Goal: Task Accomplishment & Management: Use online tool/utility

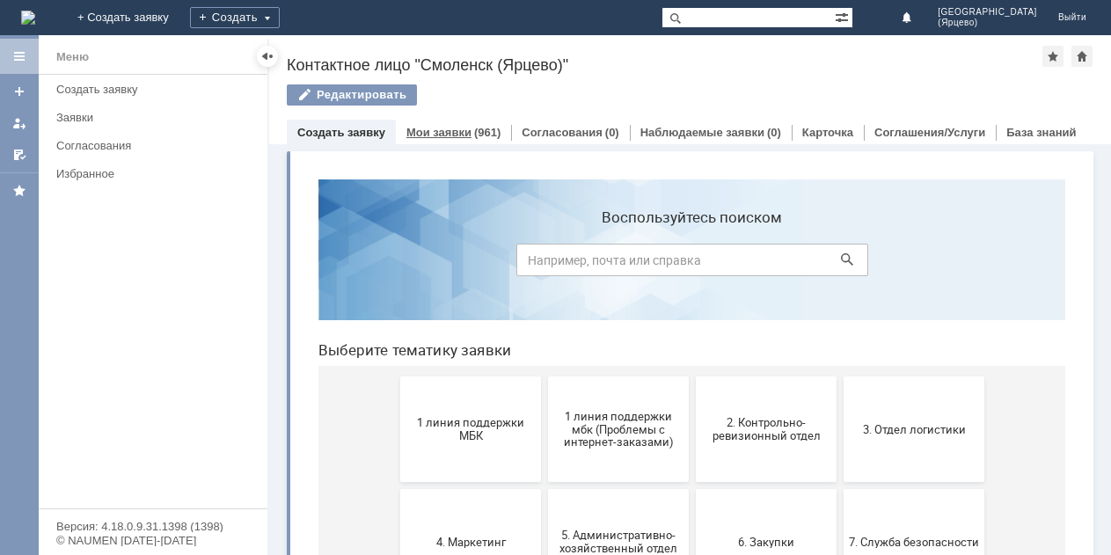
click at [448, 134] on link "Мои заявки" at bounding box center [438, 132] width 65 height 13
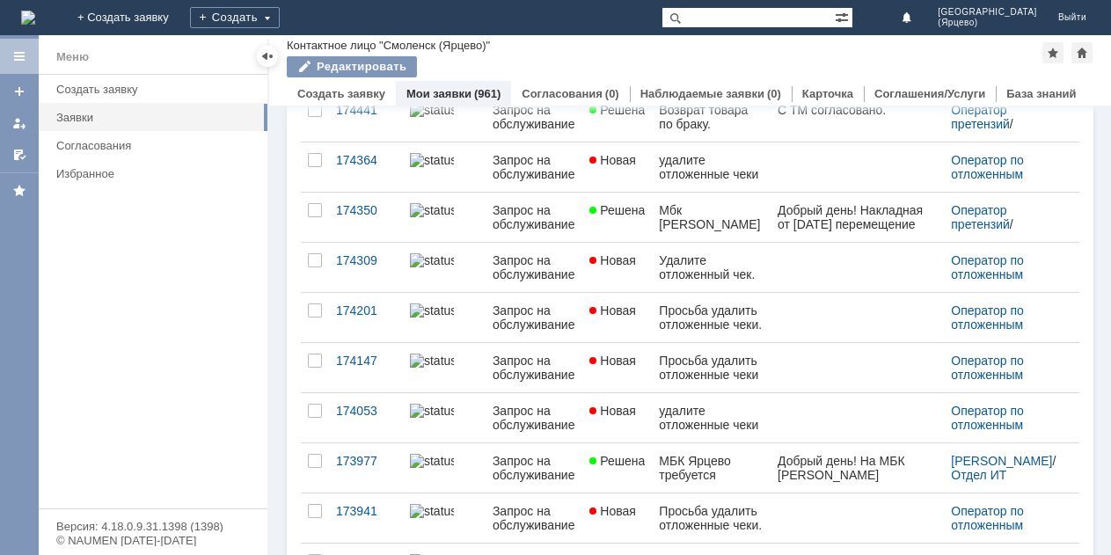
scroll to position [353, 0]
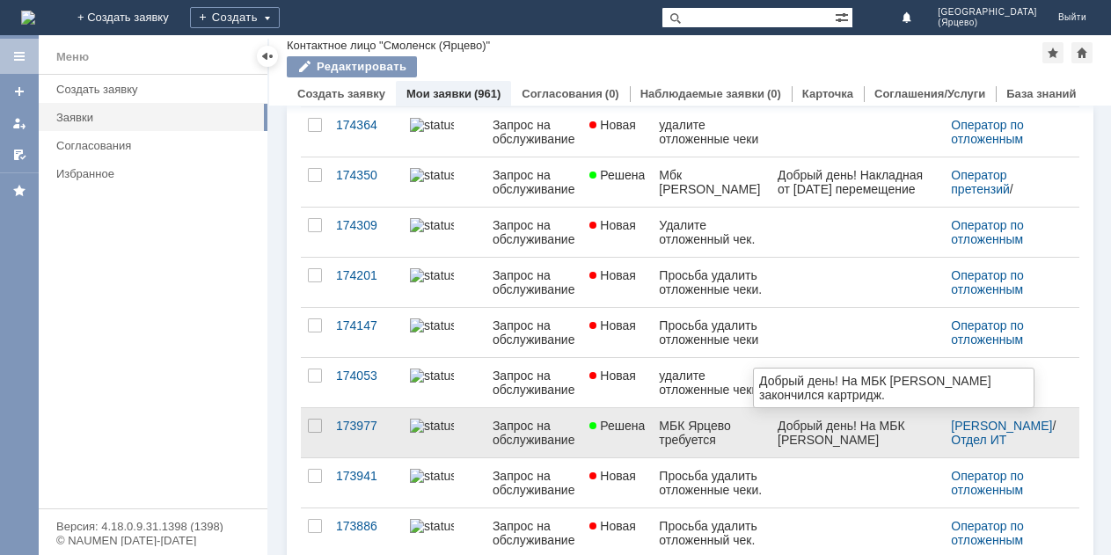
click at [845, 442] on div "Добрый день! На МБК [PERSON_NAME] закончился картридж." at bounding box center [856, 440] width 159 height 42
click at [844, 442] on div "Добрый день! На МБК [PERSON_NAME] закончился картридж." at bounding box center [856, 440] width 159 height 42
click at [915, 423] on div "Добрый день! На МБК [PERSON_NAME] закончился картридж." at bounding box center [856, 440] width 159 height 42
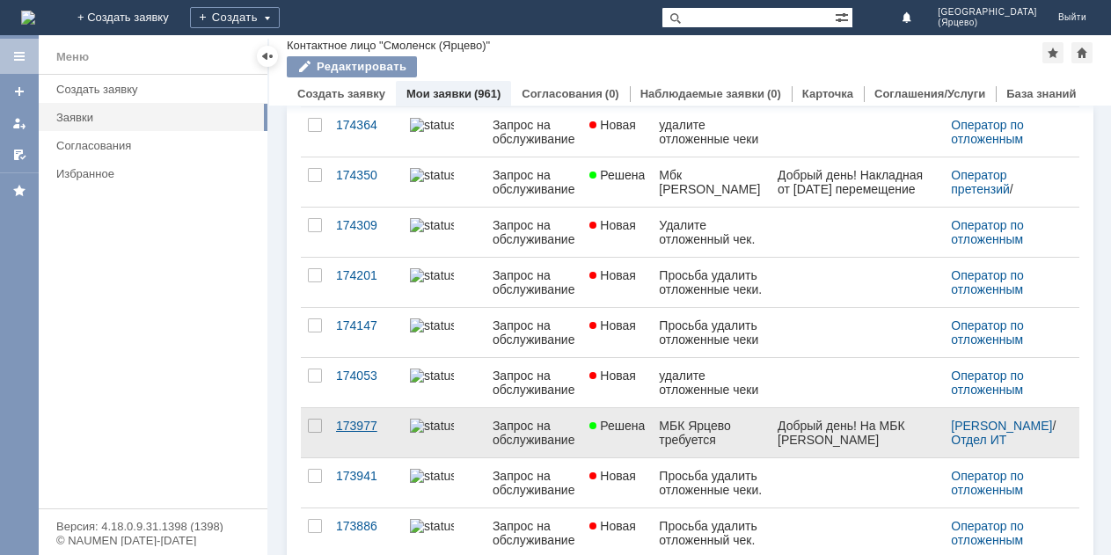
click at [402, 438] on link "173977" at bounding box center [366, 432] width 74 height 49
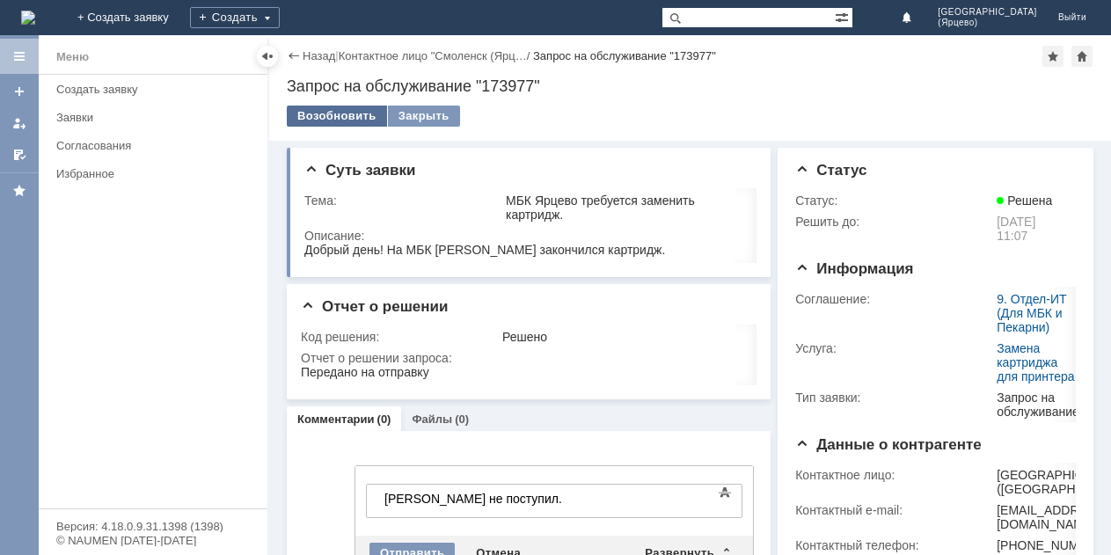
click at [334, 119] on div "Возобновить" at bounding box center [337, 116] width 100 height 21
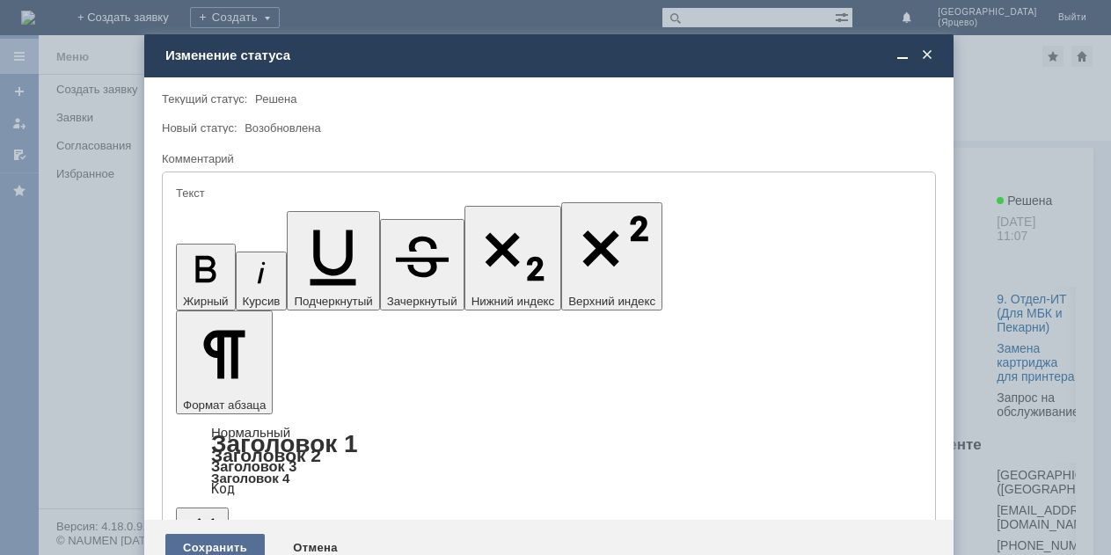
click at [186, 534] on div "Сохранить" at bounding box center [214, 548] width 99 height 28
